Goal: Task Accomplishment & Management: Manage account settings

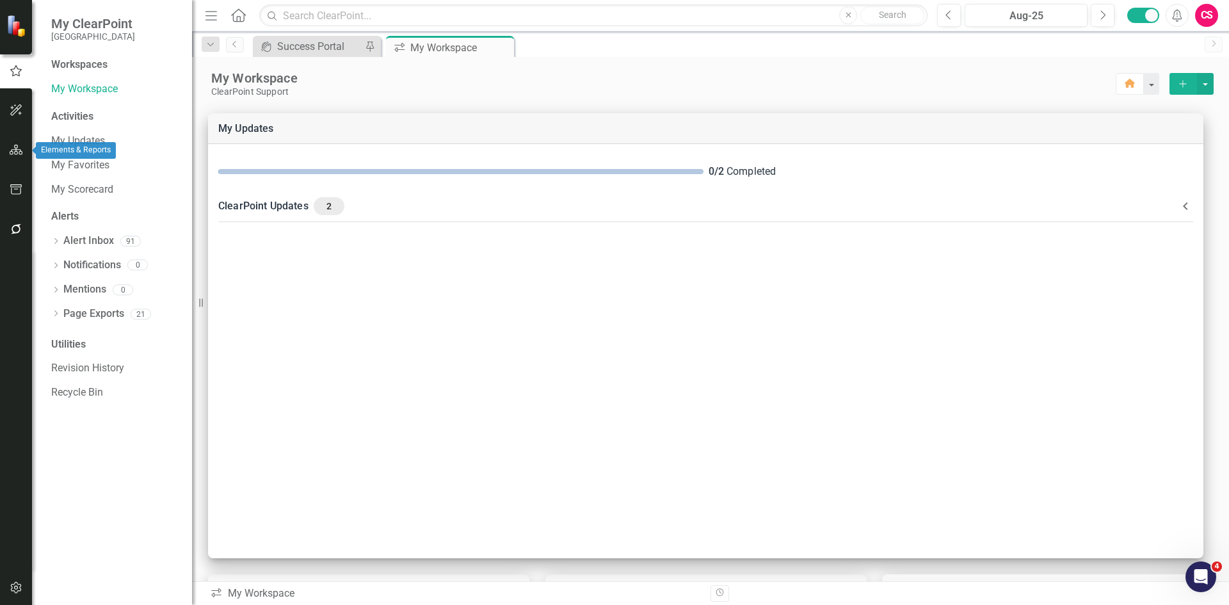
click at [15, 143] on button "button" at bounding box center [16, 150] width 29 height 27
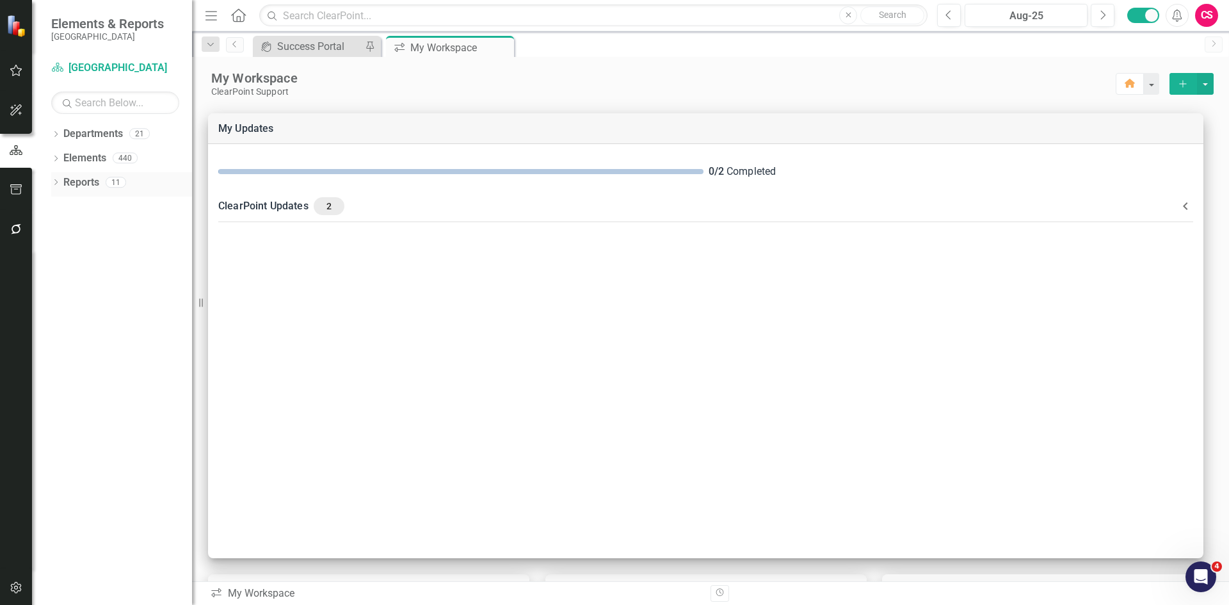
click at [54, 182] on icon "Dropdown" at bounding box center [55, 183] width 9 height 7
click at [61, 205] on icon "Dropdown" at bounding box center [61, 205] width 9 height 7
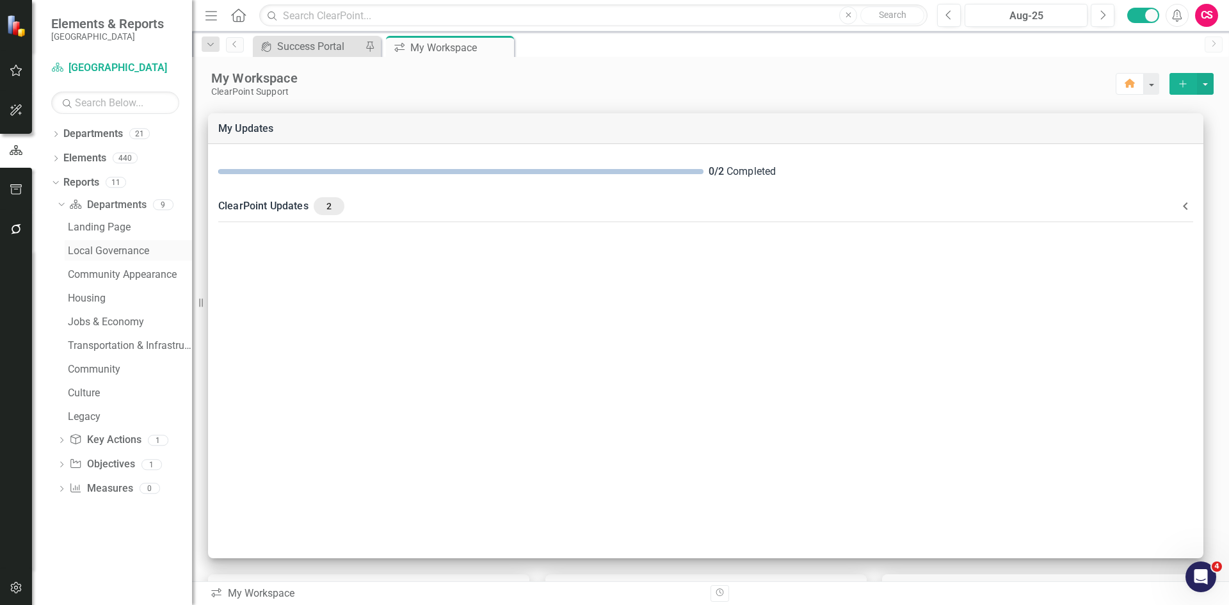
click at [94, 254] on div "Local Governance" at bounding box center [130, 251] width 124 height 12
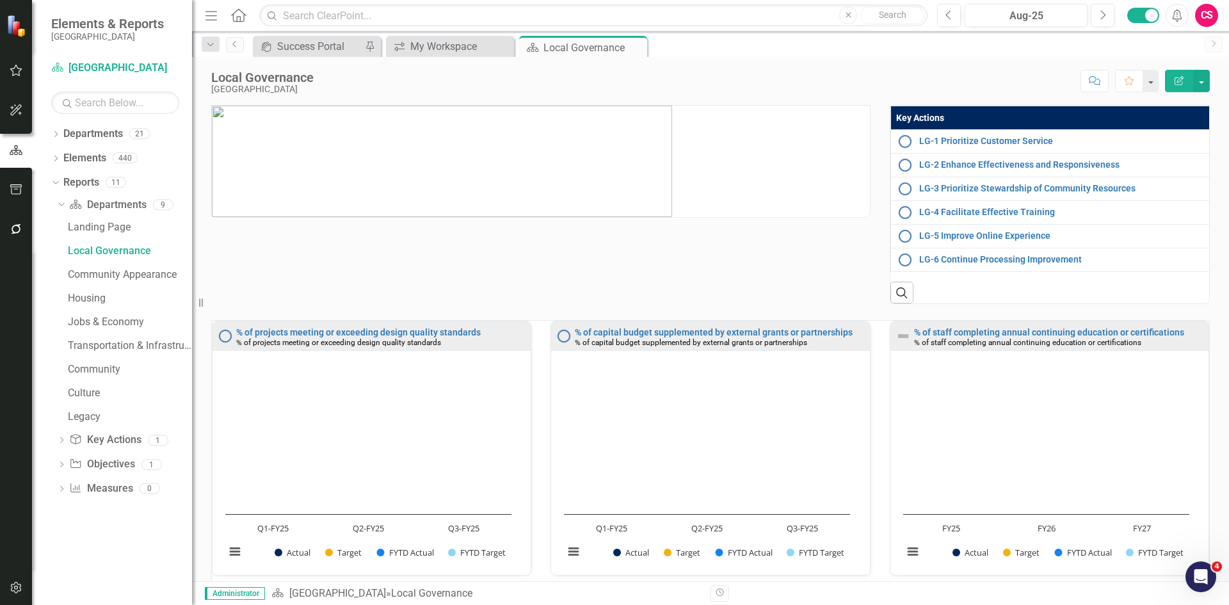
click at [1006, 117] on th "Key Actions" at bounding box center [1050, 118] width 320 height 24
click at [1006, 117] on th "Key Actions Sort Ascending" at bounding box center [1050, 118] width 321 height 24
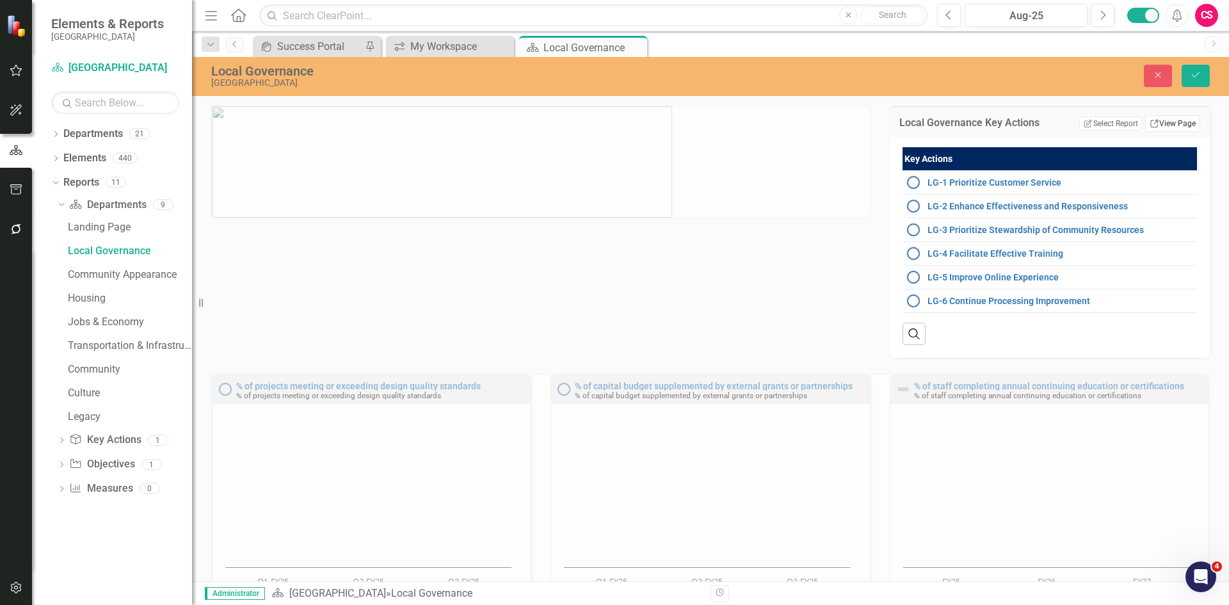
click at [1164, 125] on link "Link View Page" at bounding box center [1172, 123] width 55 height 17
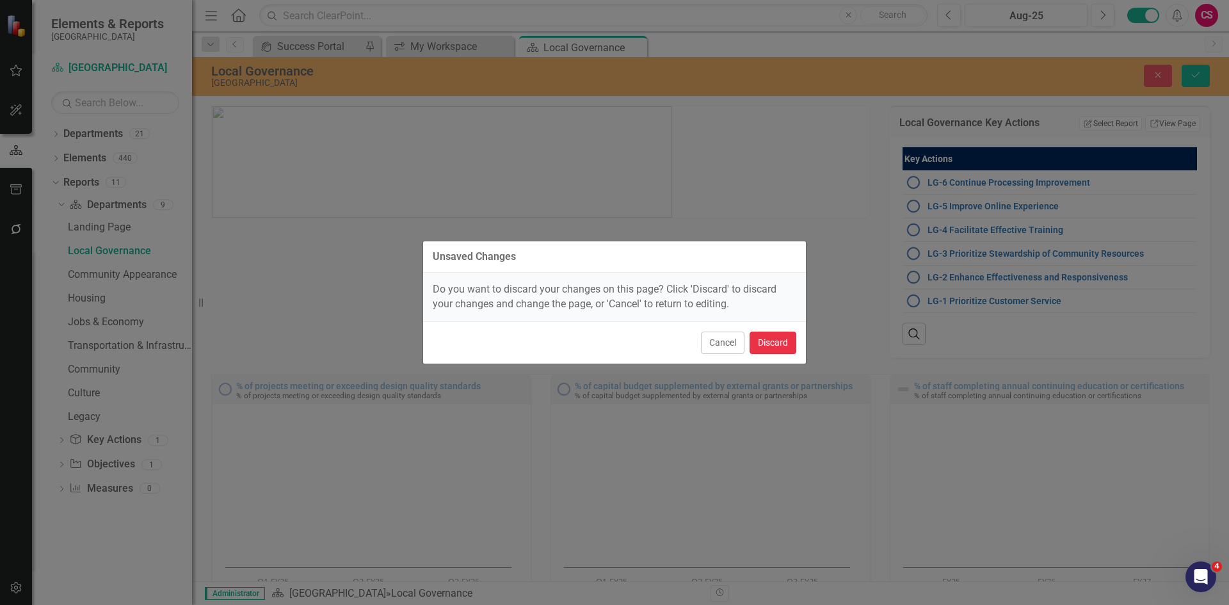
click at [769, 341] on button "Discard" at bounding box center [773, 343] width 47 height 22
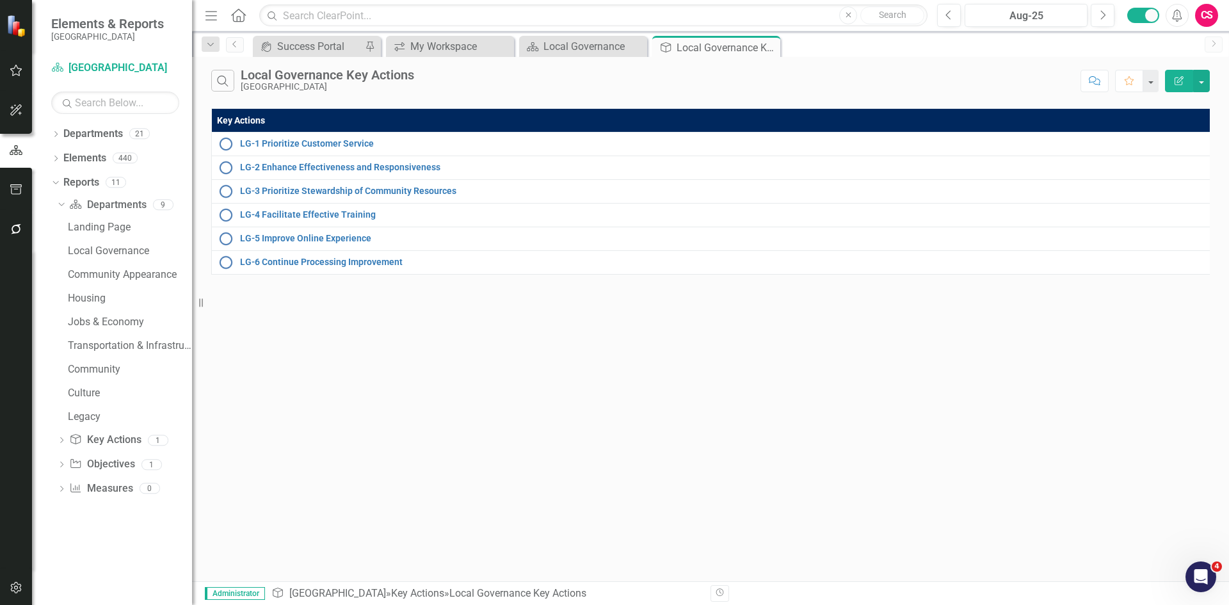
click at [1173, 81] on icon "Edit Report" at bounding box center [1179, 80] width 12 height 9
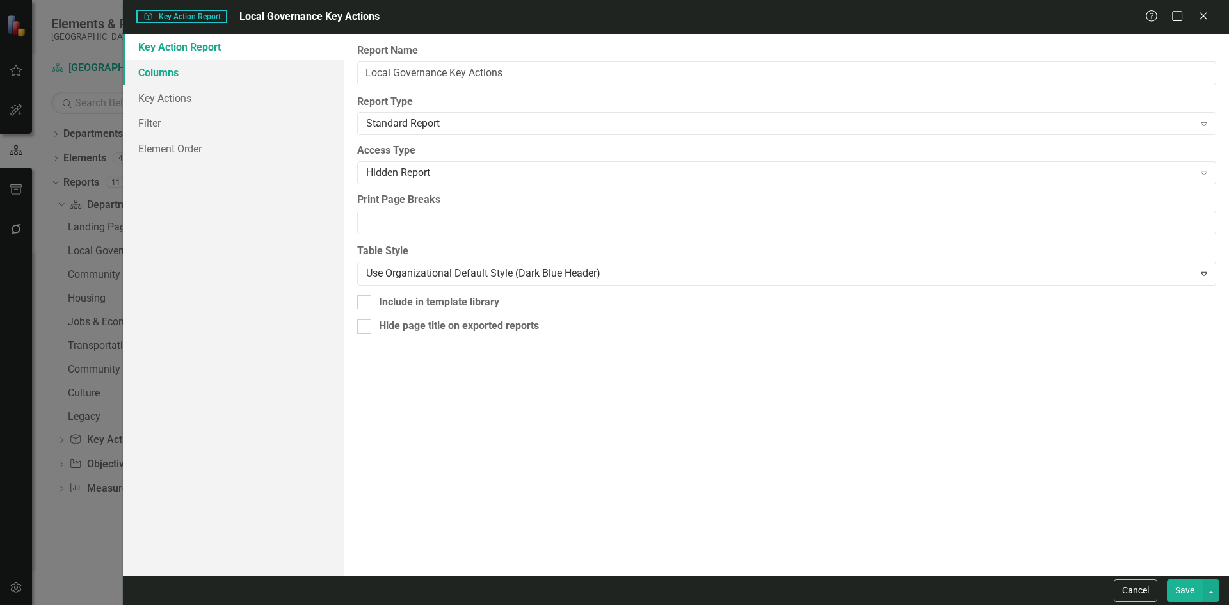
click at [195, 69] on link "Columns" at bounding box center [234, 73] width 222 height 26
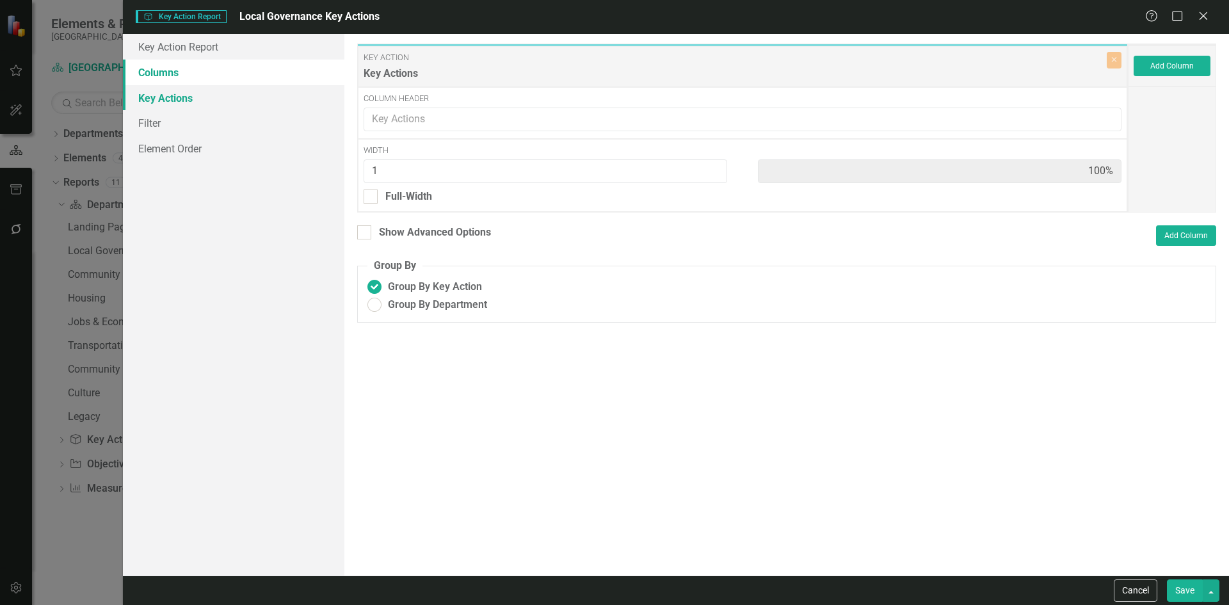
click at [195, 99] on link "Key Actions" at bounding box center [234, 98] width 222 height 26
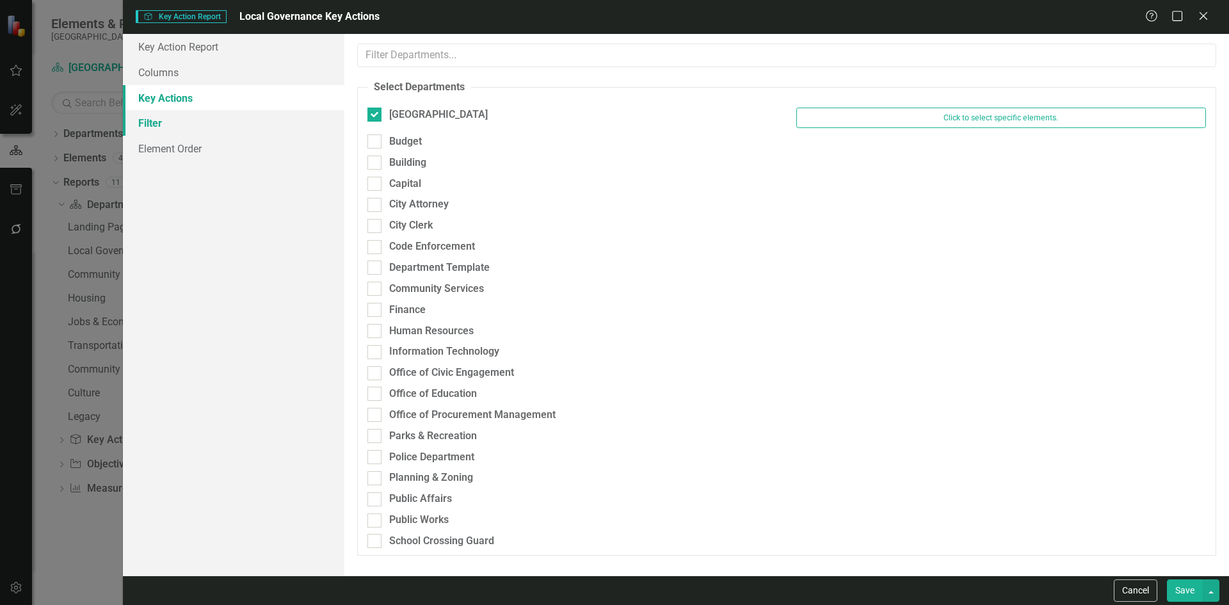
click at [156, 122] on link "Filter" at bounding box center [234, 123] width 222 height 26
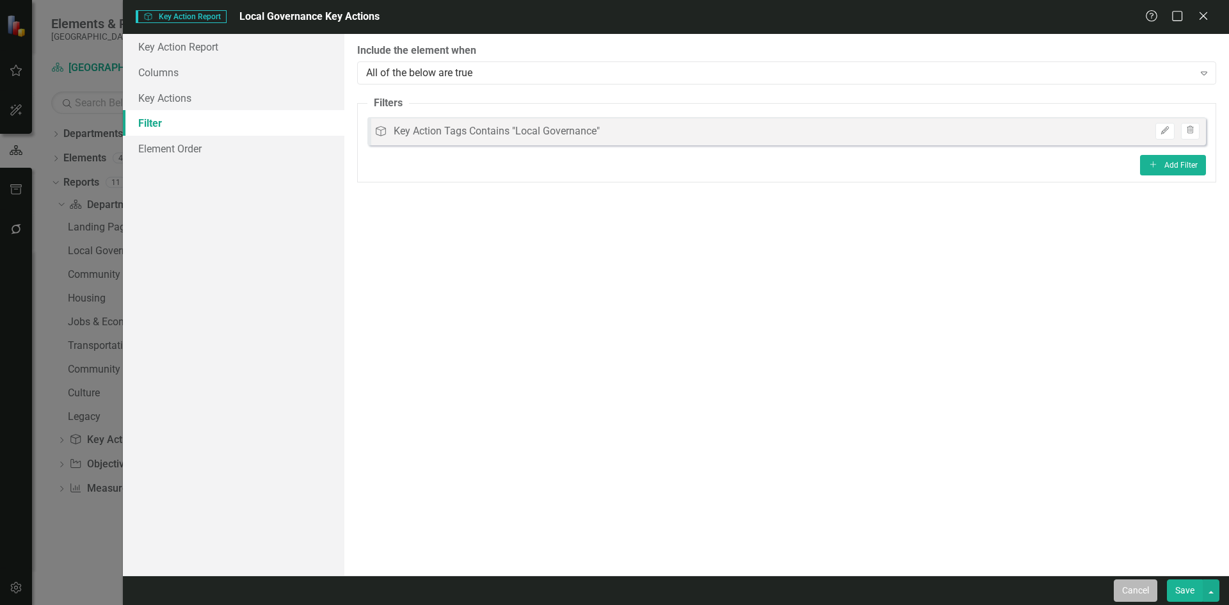
click at [1139, 590] on button "Cancel" at bounding box center [1136, 590] width 44 height 22
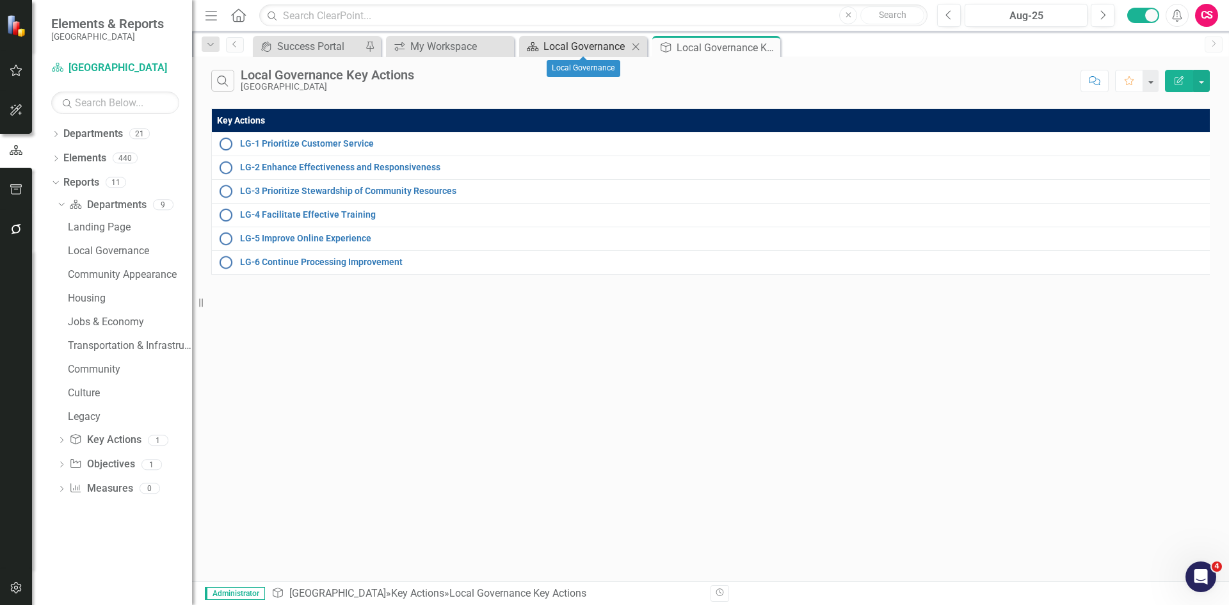
click at [560, 47] on div "Local Governance" at bounding box center [586, 46] width 85 height 16
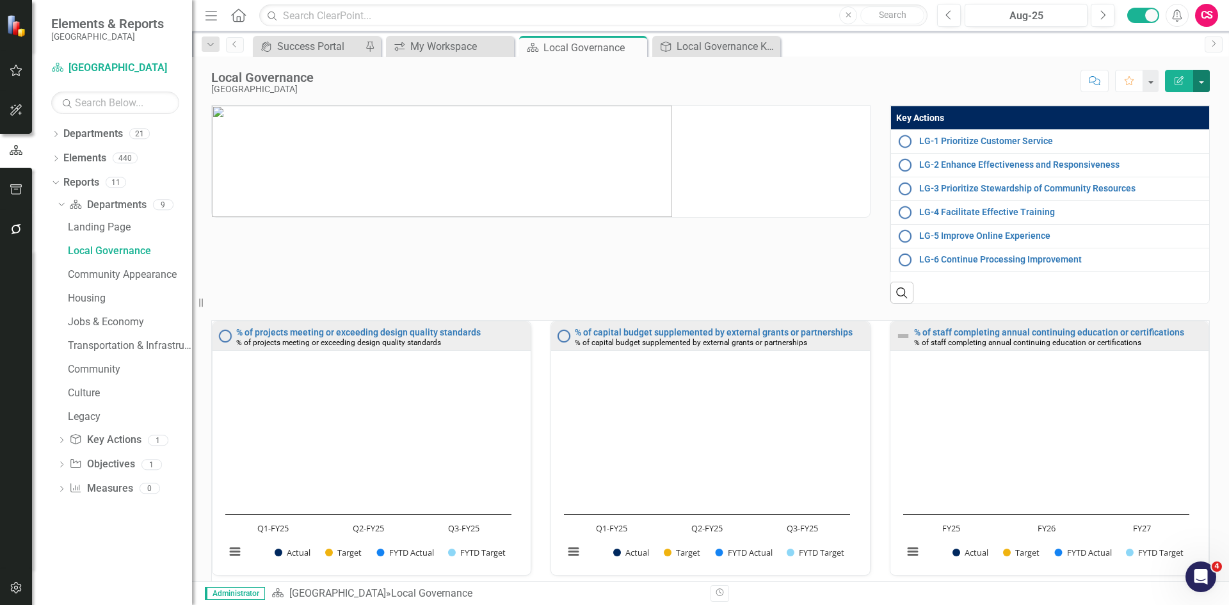
click at [1205, 81] on button "button" at bounding box center [1201, 81] width 17 height 22
click at [1172, 131] on link "Edit Report Edit Layout" at bounding box center [1158, 129] width 104 height 24
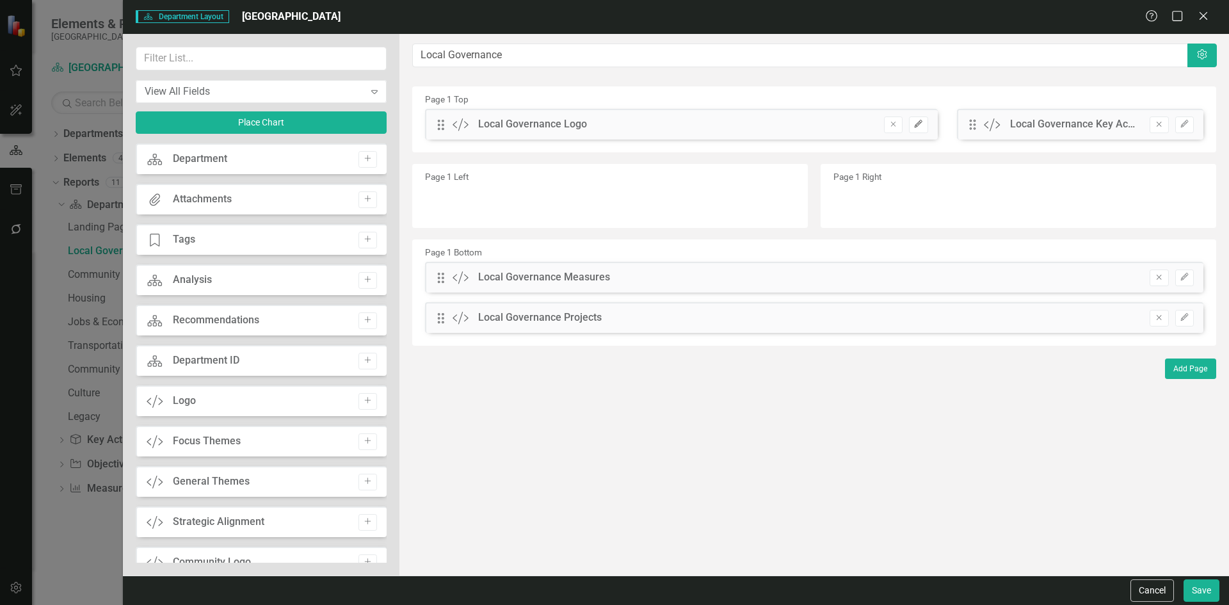
click at [916, 120] on icon "Edit" at bounding box center [919, 124] width 10 height 8
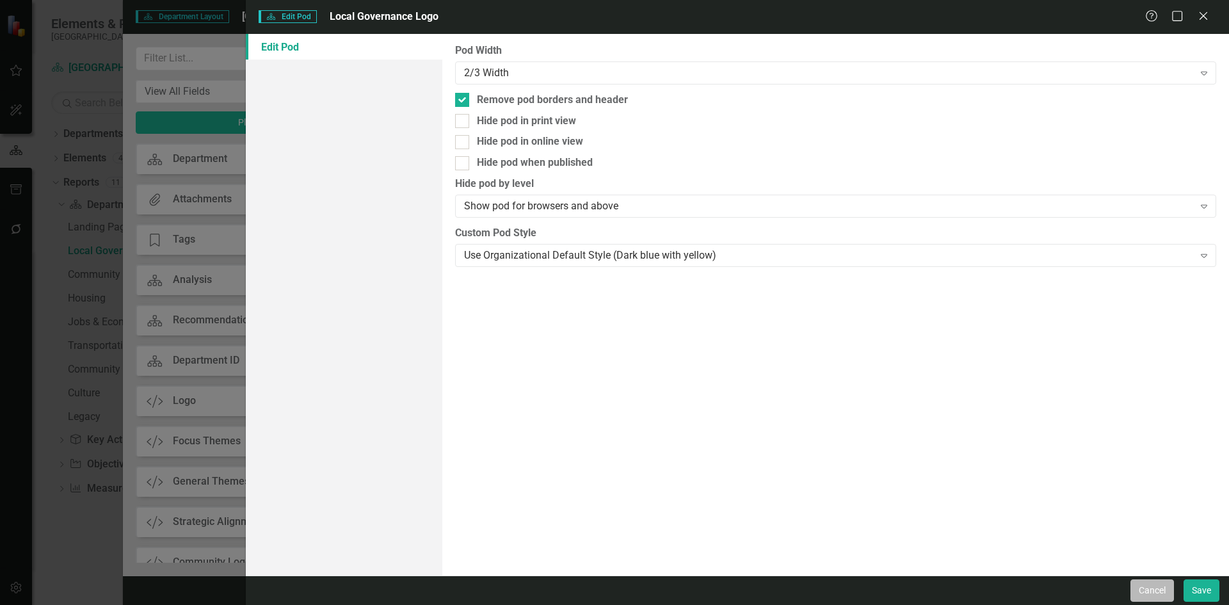
click at [1159, 590] on button "Cancel" at bounding box center [1153, 590] width 44 height 22
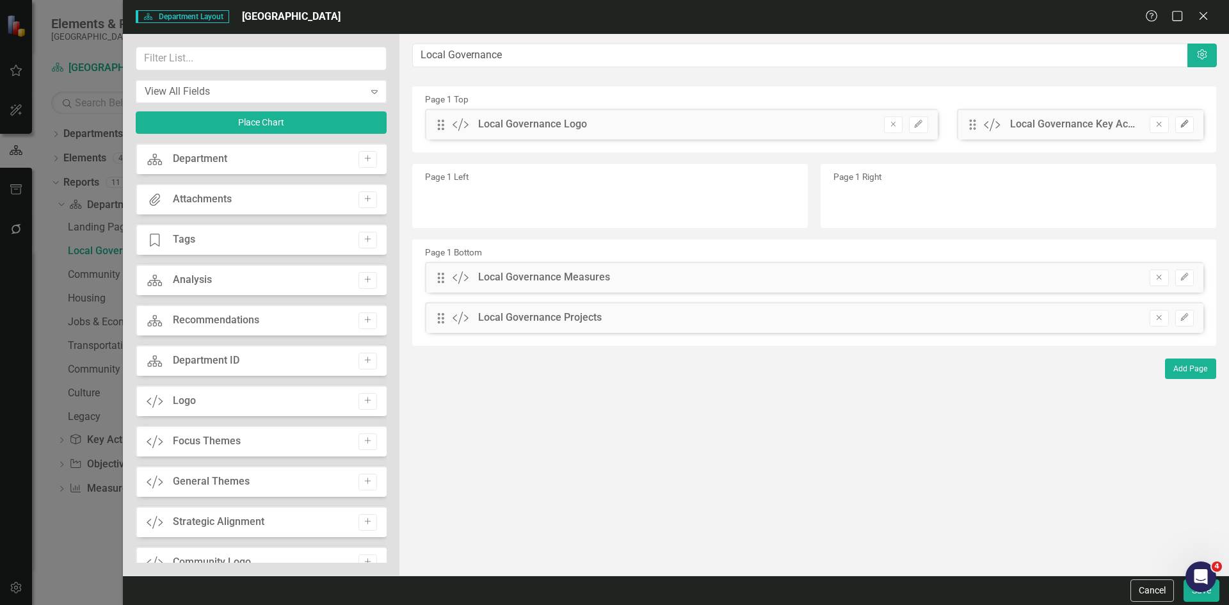
click at [1191, 124] on button "Edit" at bounding box center [1184, 125] width 19 height 17
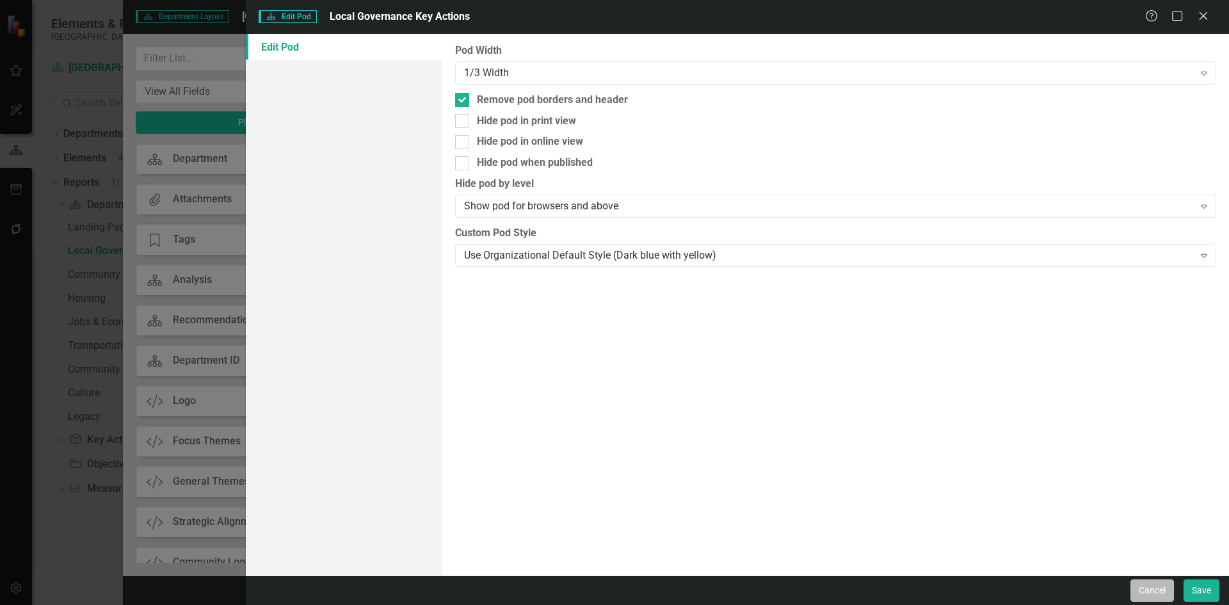
click at [1153, 588] on button "Cancel" at bounding box center [1153, 590] width 44 height 22
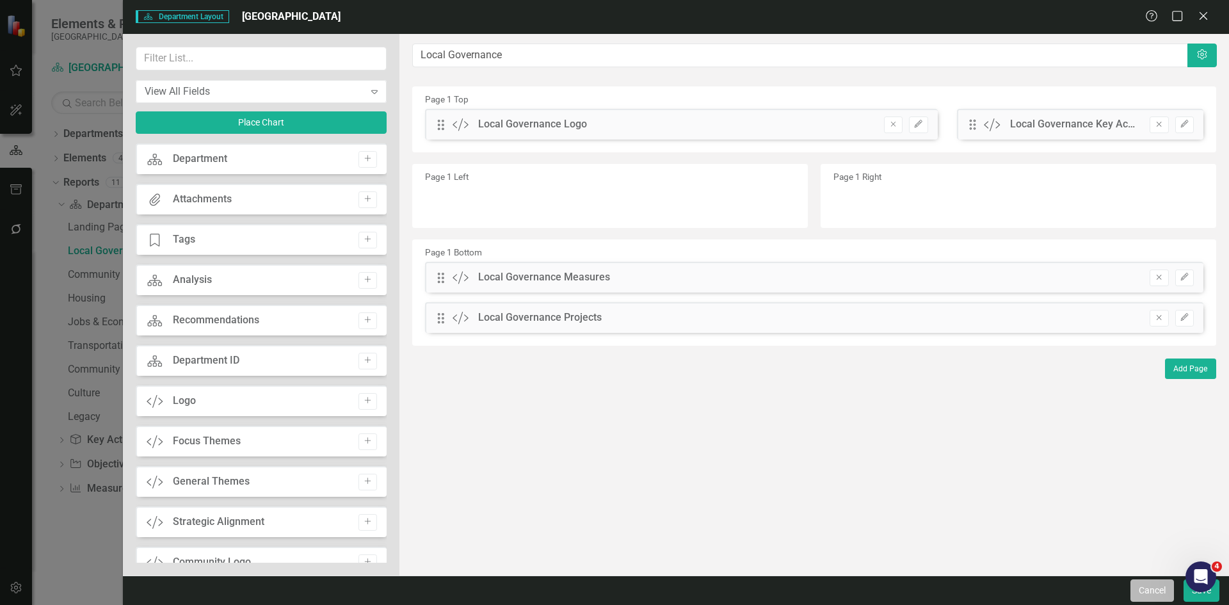
click at [1145, 590] on button "Cancel" at bounding box center [1153, 590] width 44 height 22
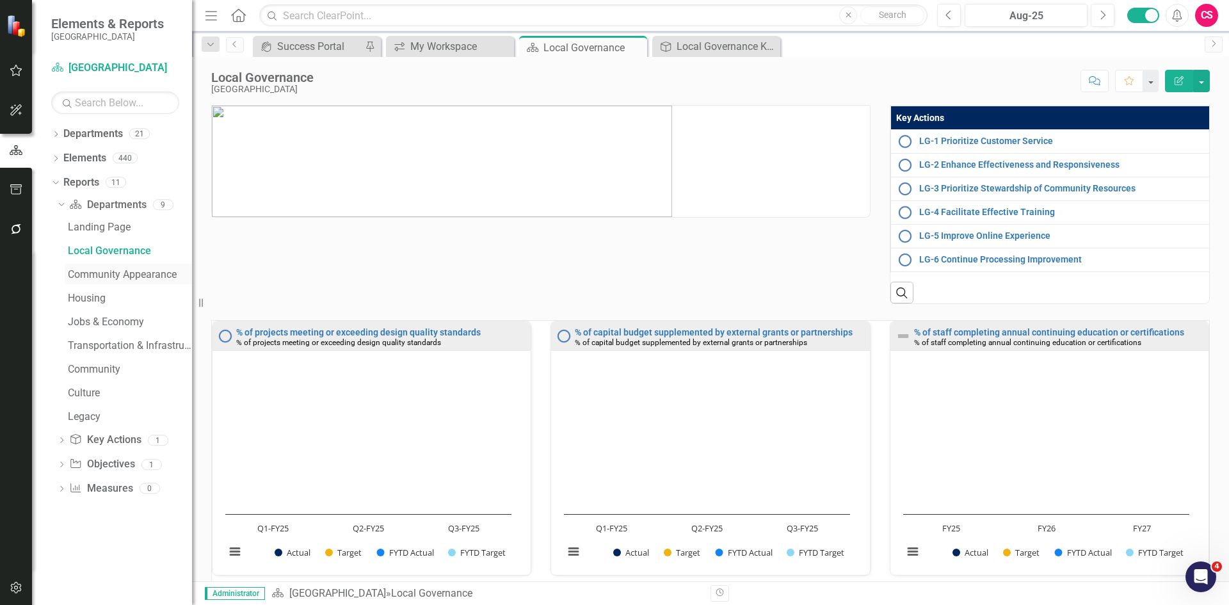
click at [135, 272] on div "Community Appearance" at bounding box center [130, 275] width 124 height 12
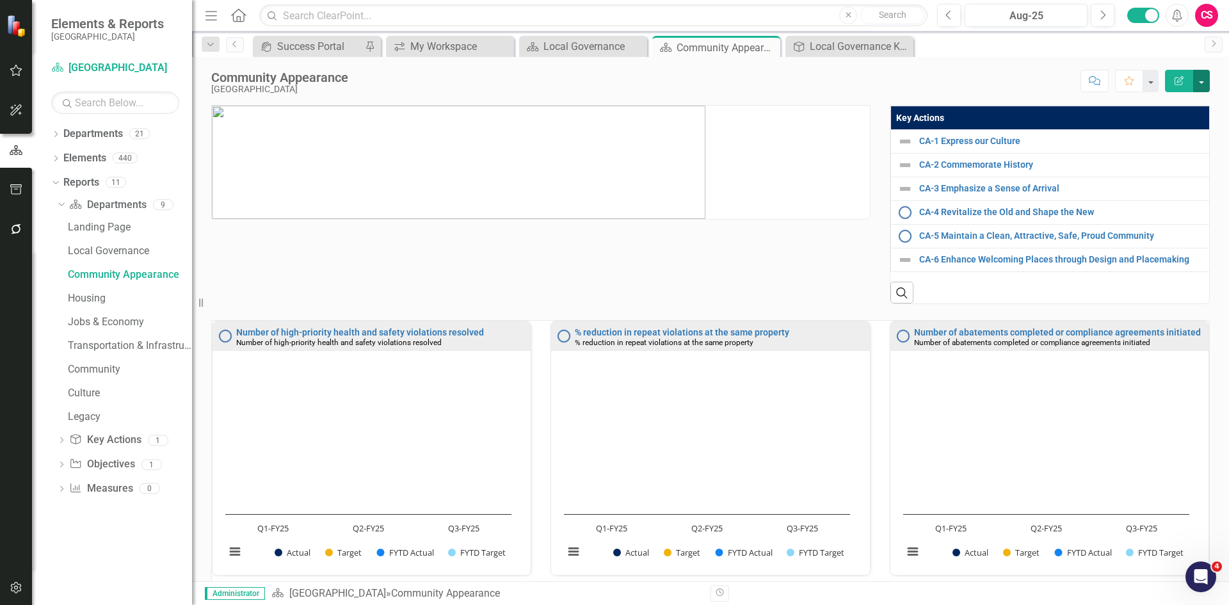
click at [1195, 81] on button "button" at bounding box center [1201, 81] width 17 height 22
click at [1193, 121] on link "Edit Report Edit Layout" at bounding box center [1158, 129] width 104 height 24
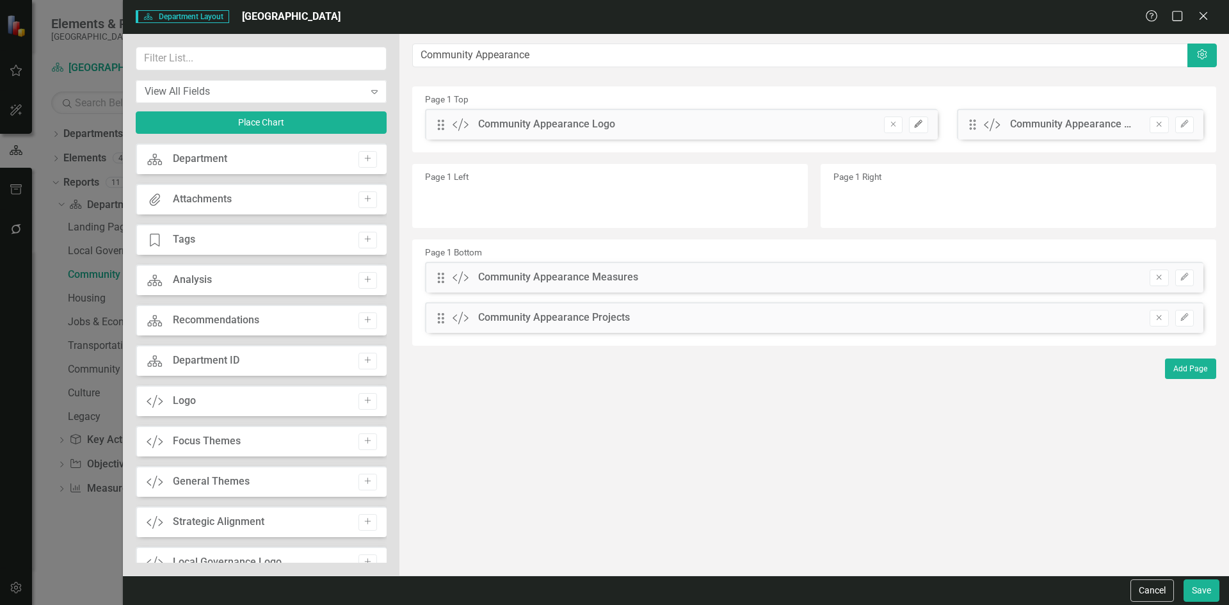
click at [919, 126] on icon "Edit" at bounding box center [919, 124] width 10 height 8
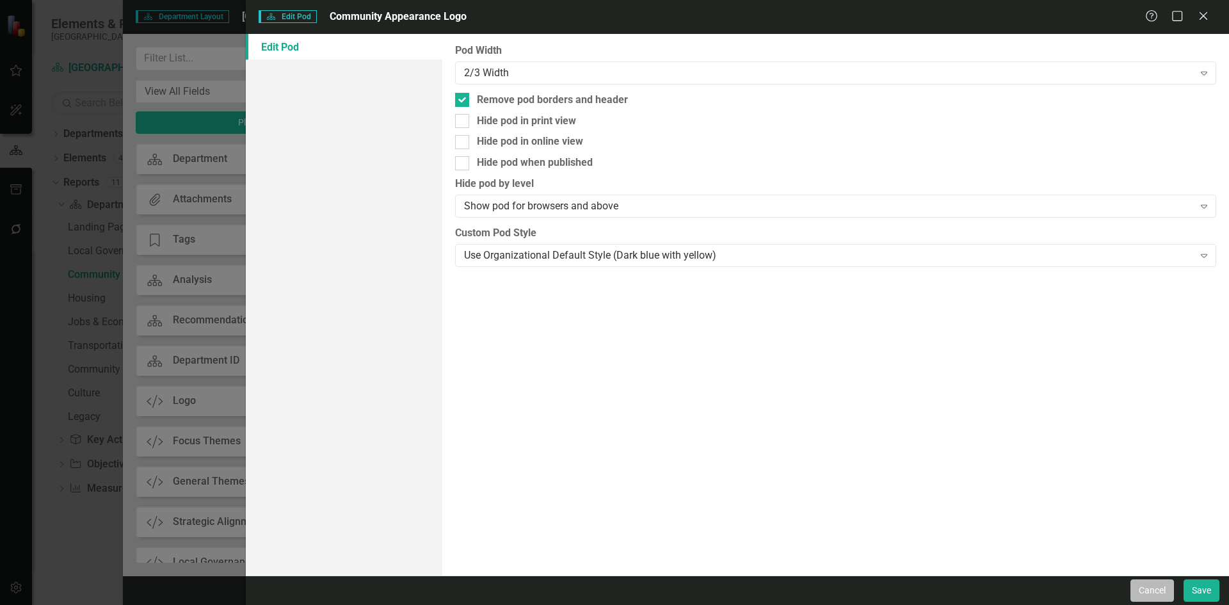
click at [1140, 586] on button "Cancel" at bounding box center [1153, 590] width 44 height 22
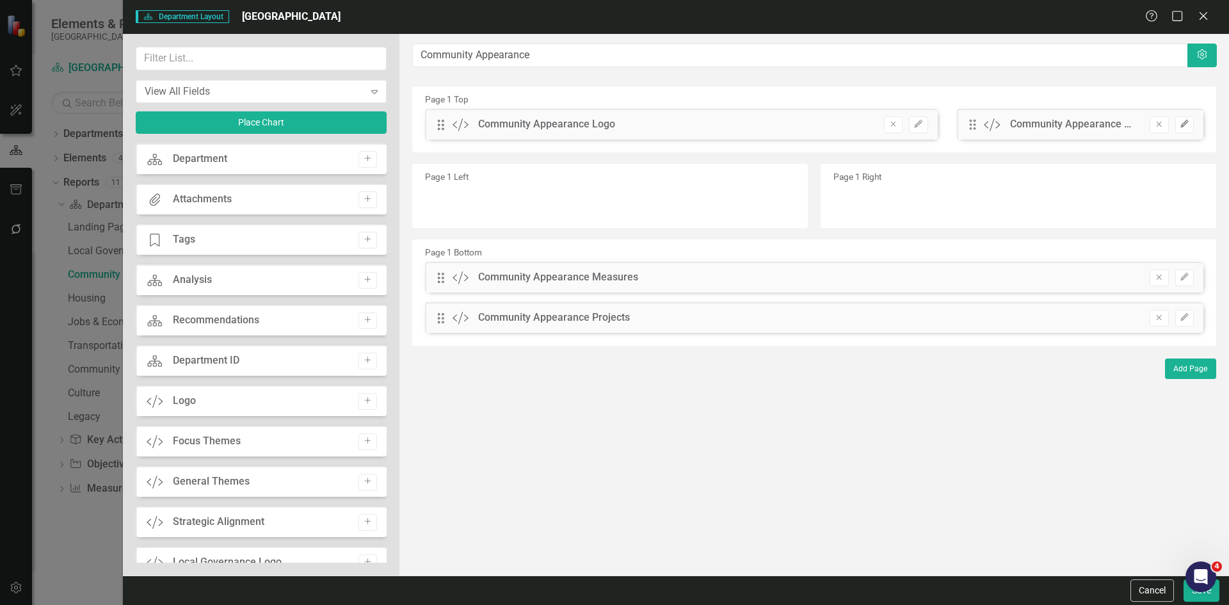
click at [1191, 125] on button "Edit" at bounding box center [1184, 125] width 19 height 17
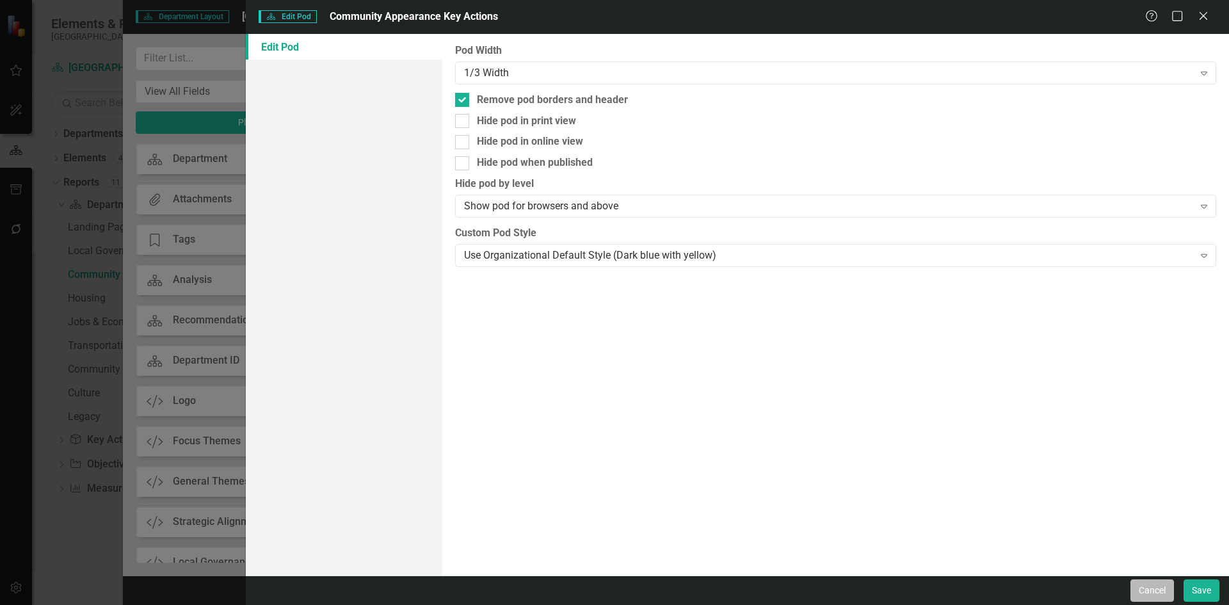
click at [1163, 584] on button "Cancel" at bounding box center [1153, 590] width 44 height 22
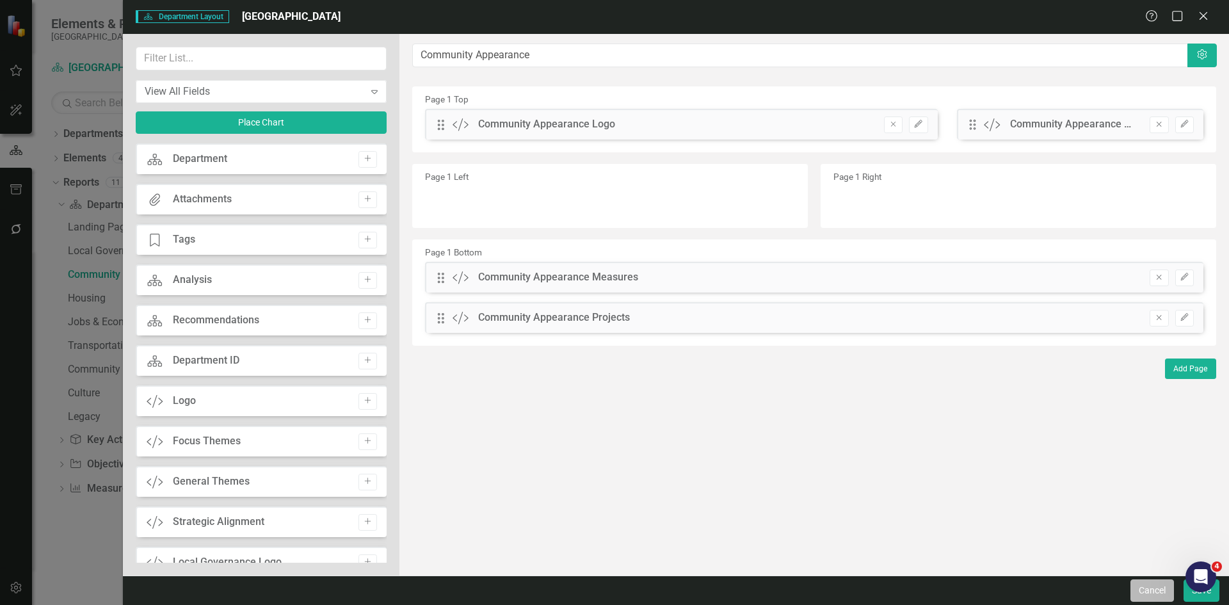
click at [1148, 590] on button "Cancel" at bounding box center [1153, 590] width 44 height 22
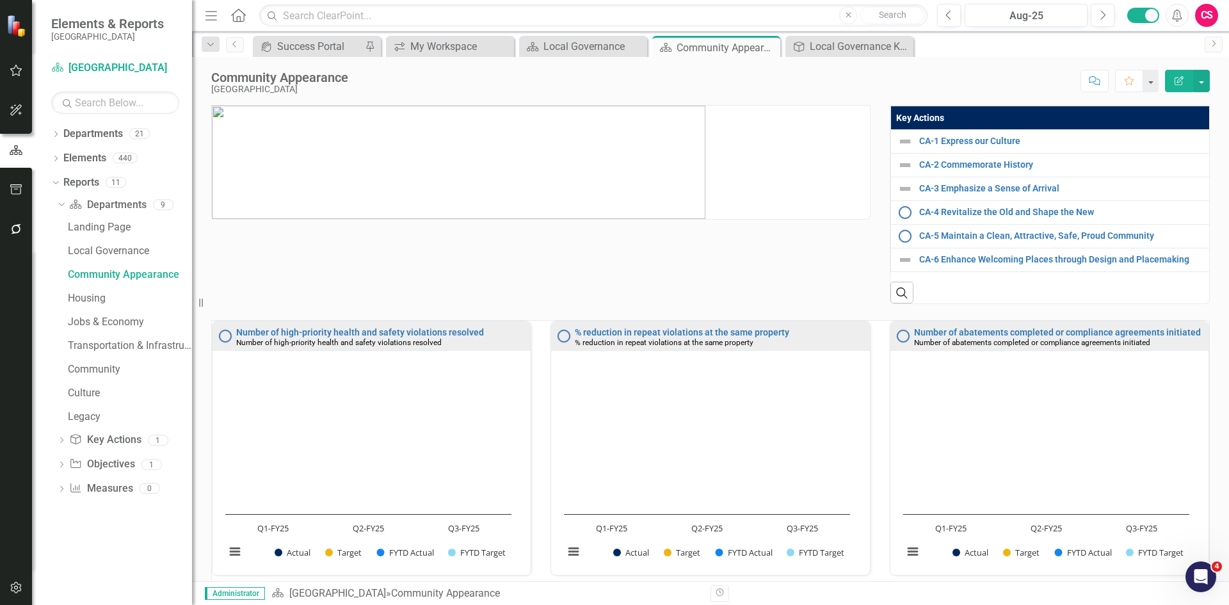
click at [1013, 115] on th "Key Actions" at bounding box center [1055, 118] width 331 height 24
click at [1013, 115] on th "Key Actions Sort Ascending" at bounding box center [1056, 118] width 332 height 24
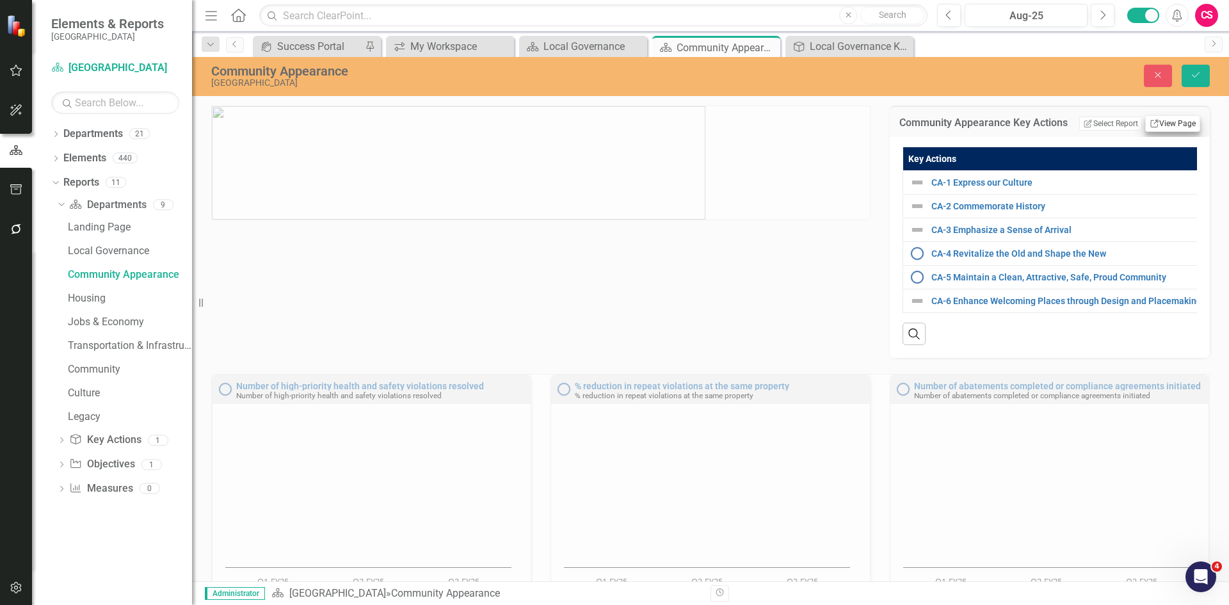
click at [1154, 119] on link "Link View Page" at bounding box center [1172, 123] width 55 height 17
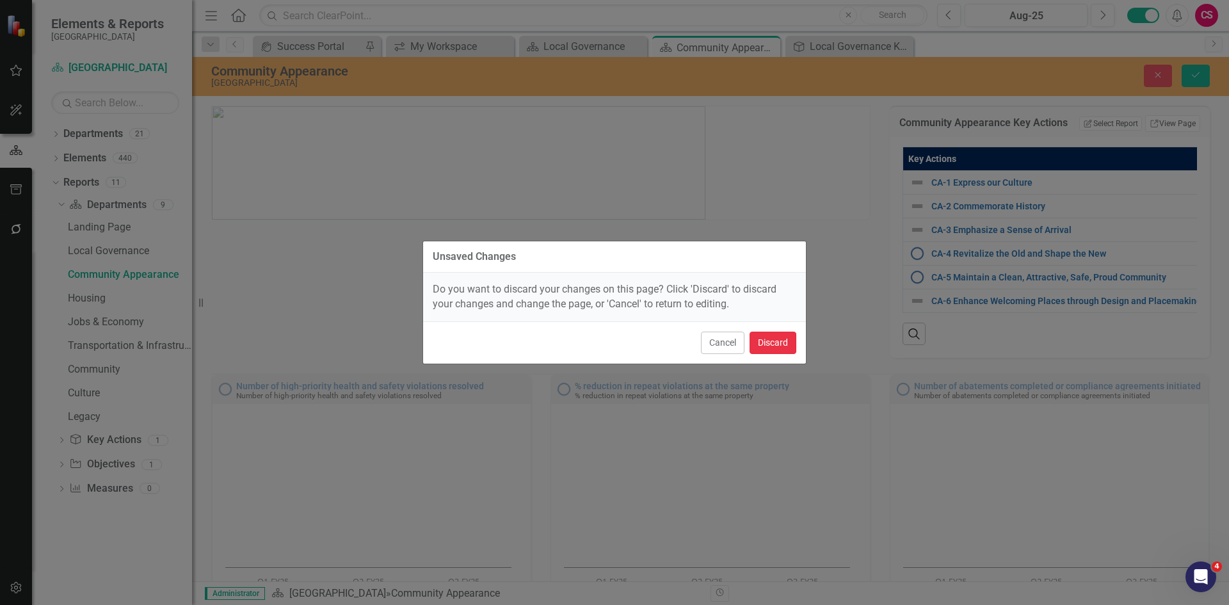
click at [777, 344] on button "Discard" at bounding box center [773, 343] width 47 height 22
